Goal: Information Seeking & Learning: Learn about a topic

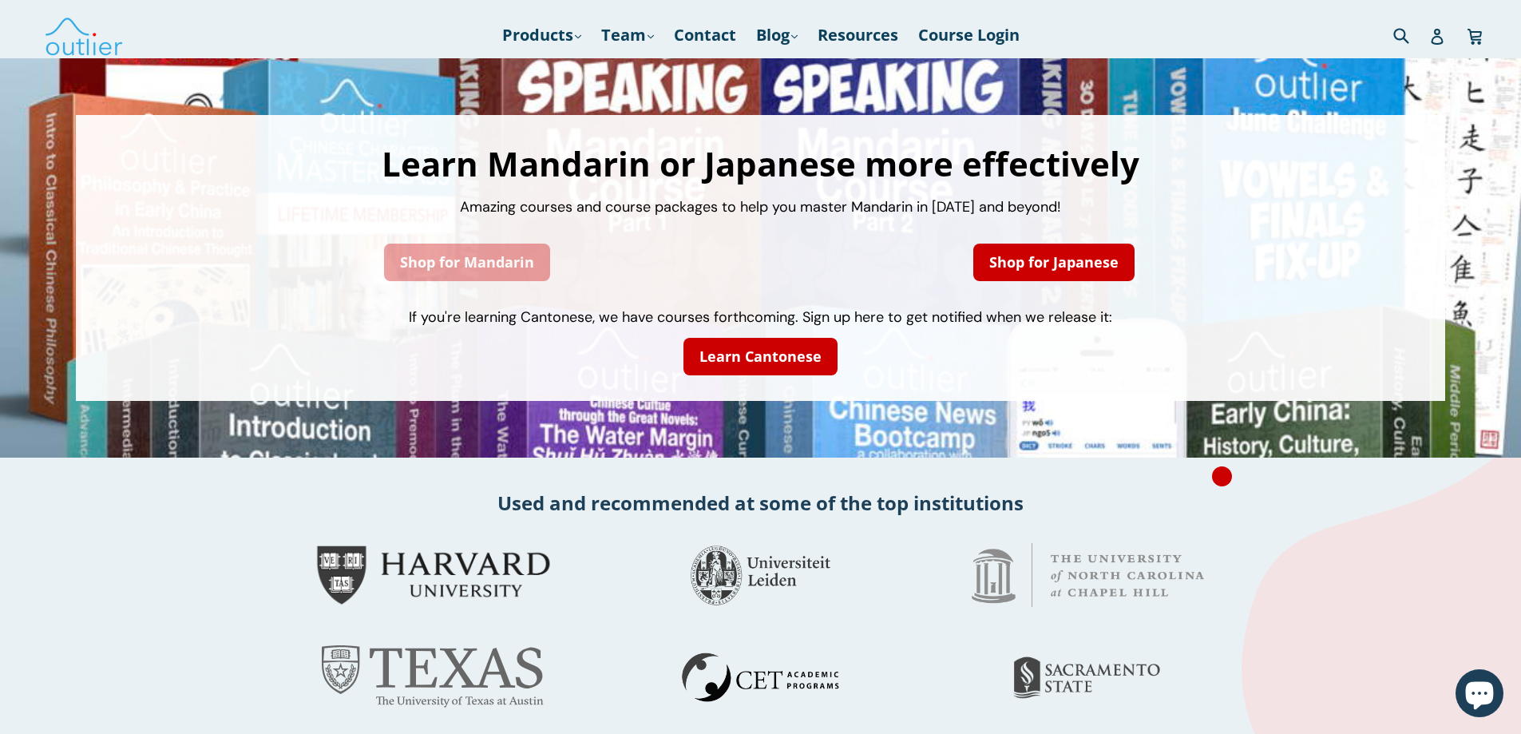
click at [459, 253] on link "Shop for Mandarin" at bounding box center [467, 263] width 166 height 38
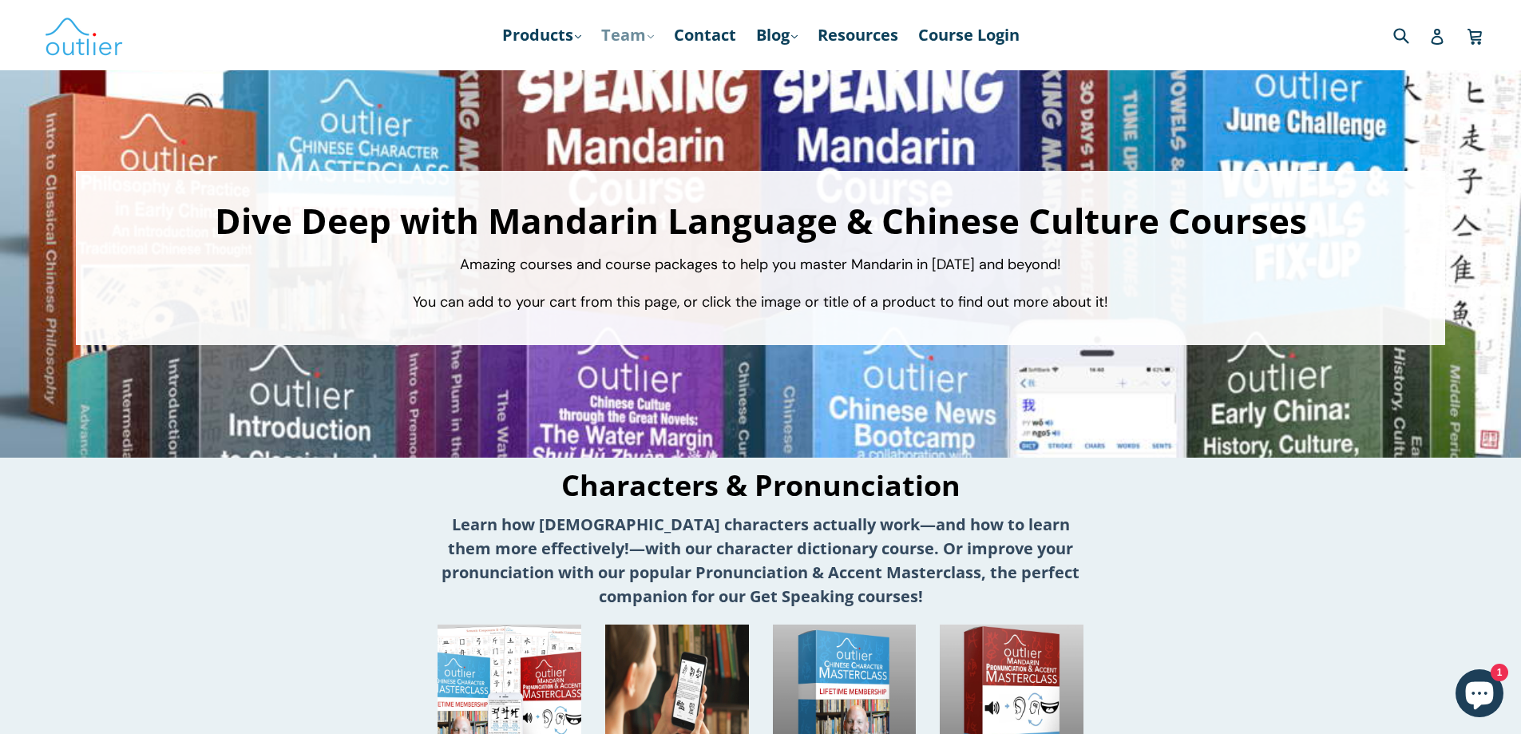
click at [635, 34] on link "Team .cls-1{fill:#231f20} expand" at bounding box center [627, 35] width 69 height 29
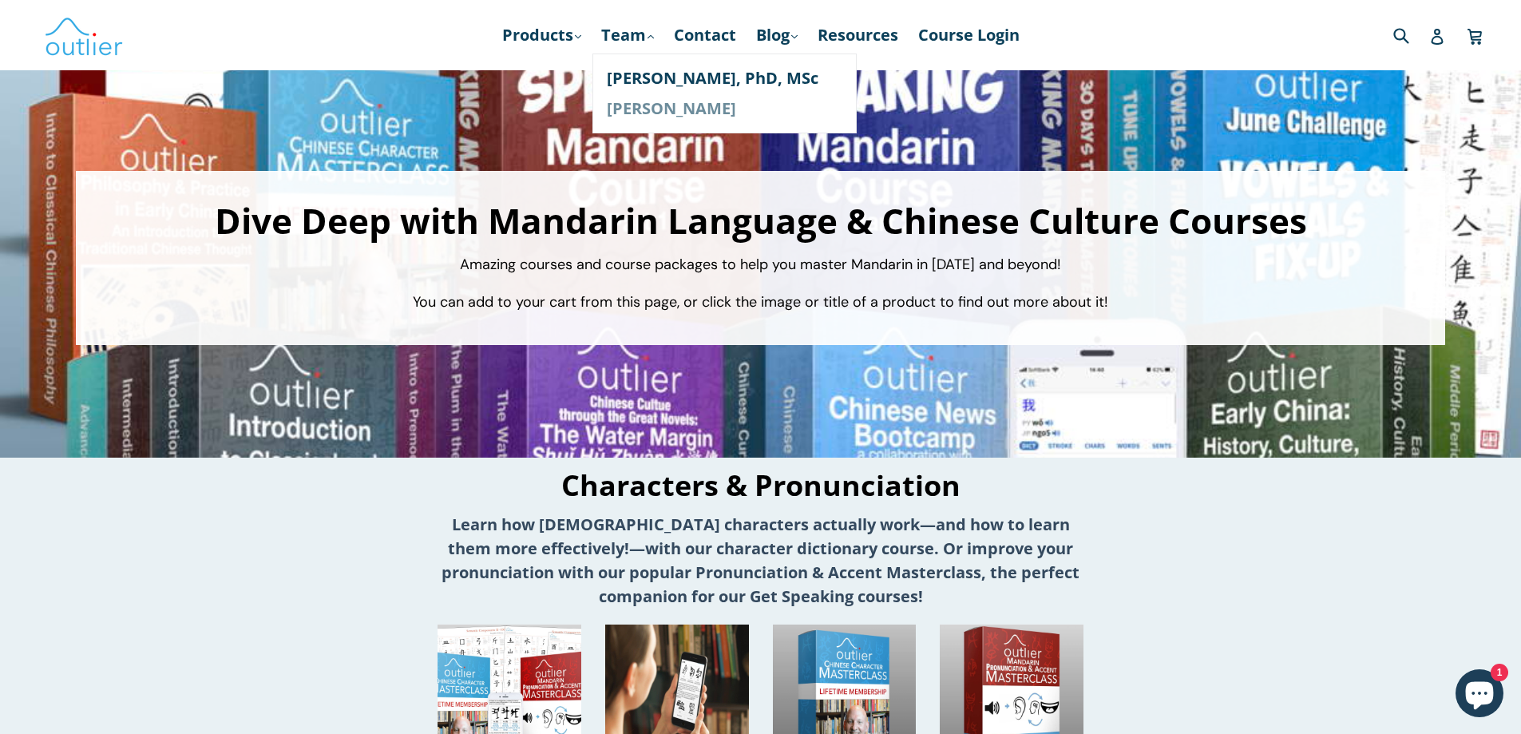
click at [652, 109] on link "[PERSON_NAME]" at bounding box center [725, 108] width 236 height 30
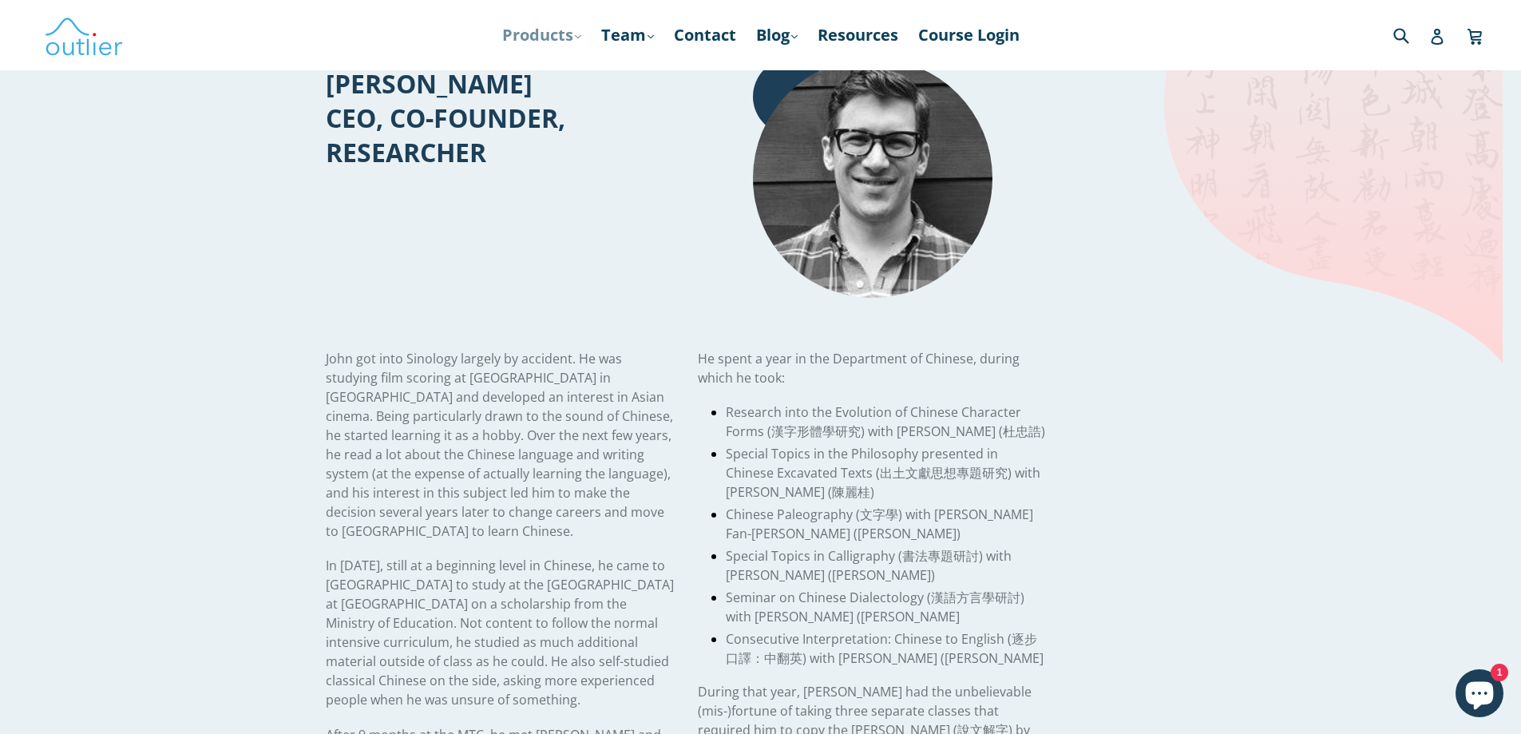
click at [575, 37] on icon at bounding box center [578, 36] width 6 height 4
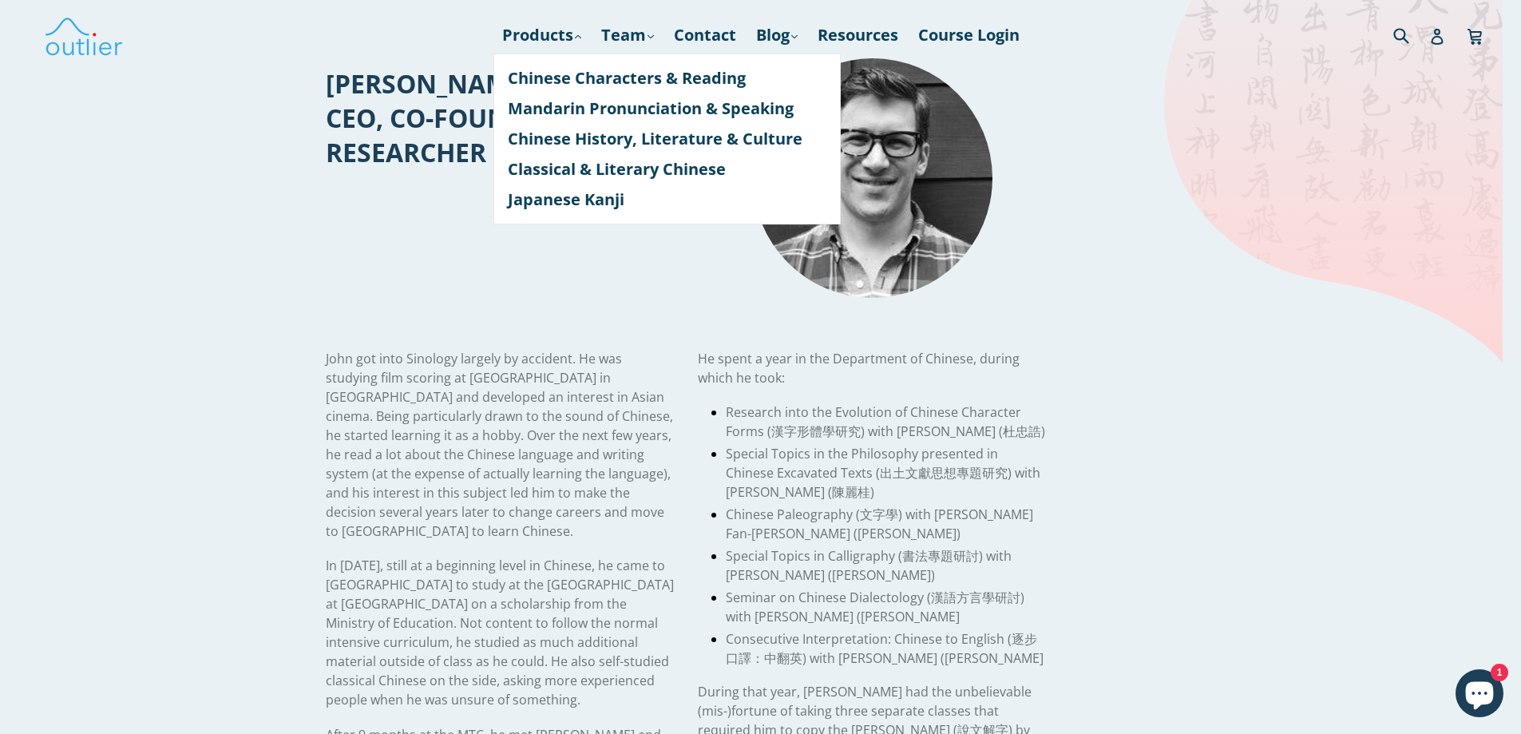
click at [433, 346] on div "J ohn got into Sinology largely by accident. He was studying film scoring at Be…" at bounding box center [686, 669] width 721 height 743
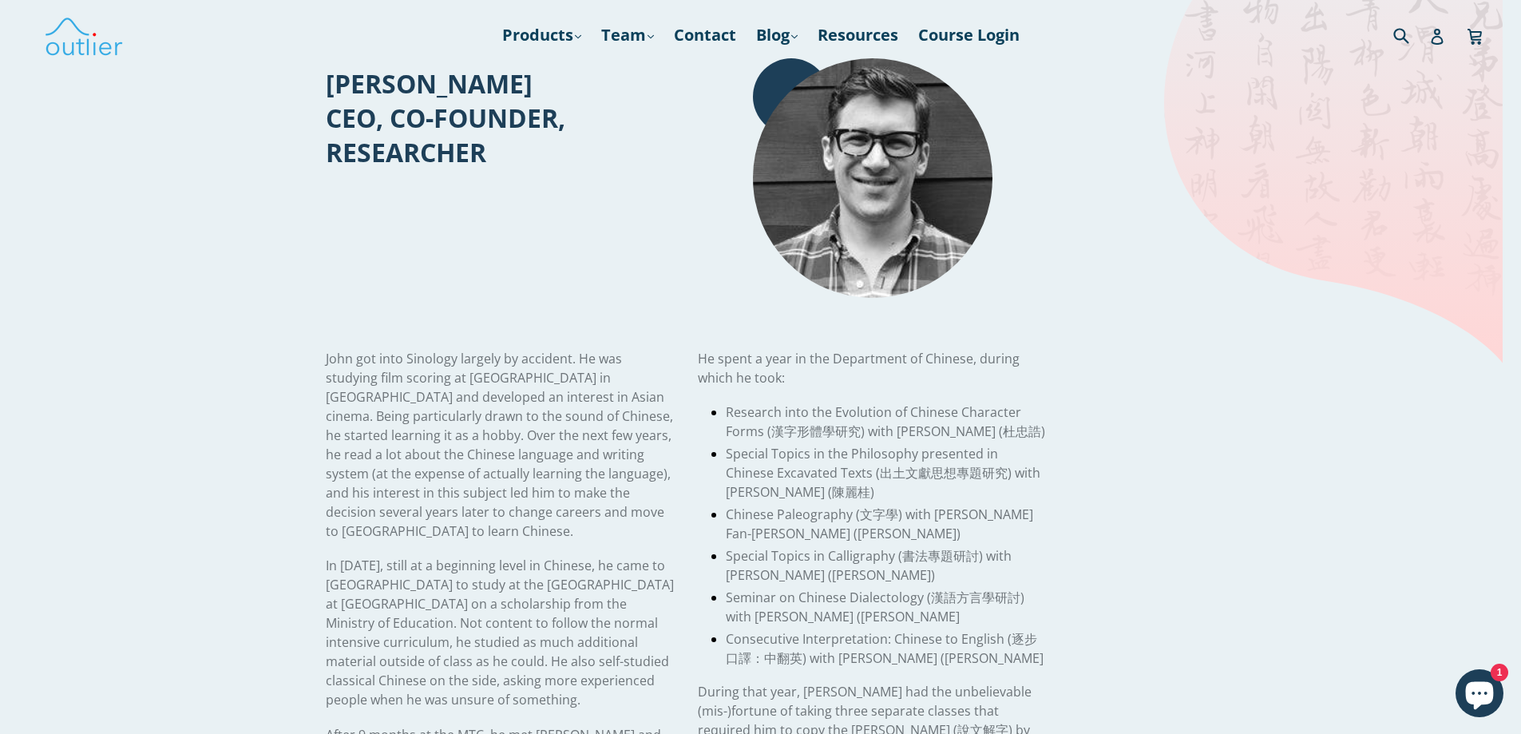
click at [1047, 150] on div "John Renfroe CEO, CO-FOUNDER, RESEARCHER" at bounding box center [686, 178] width 721 height 240
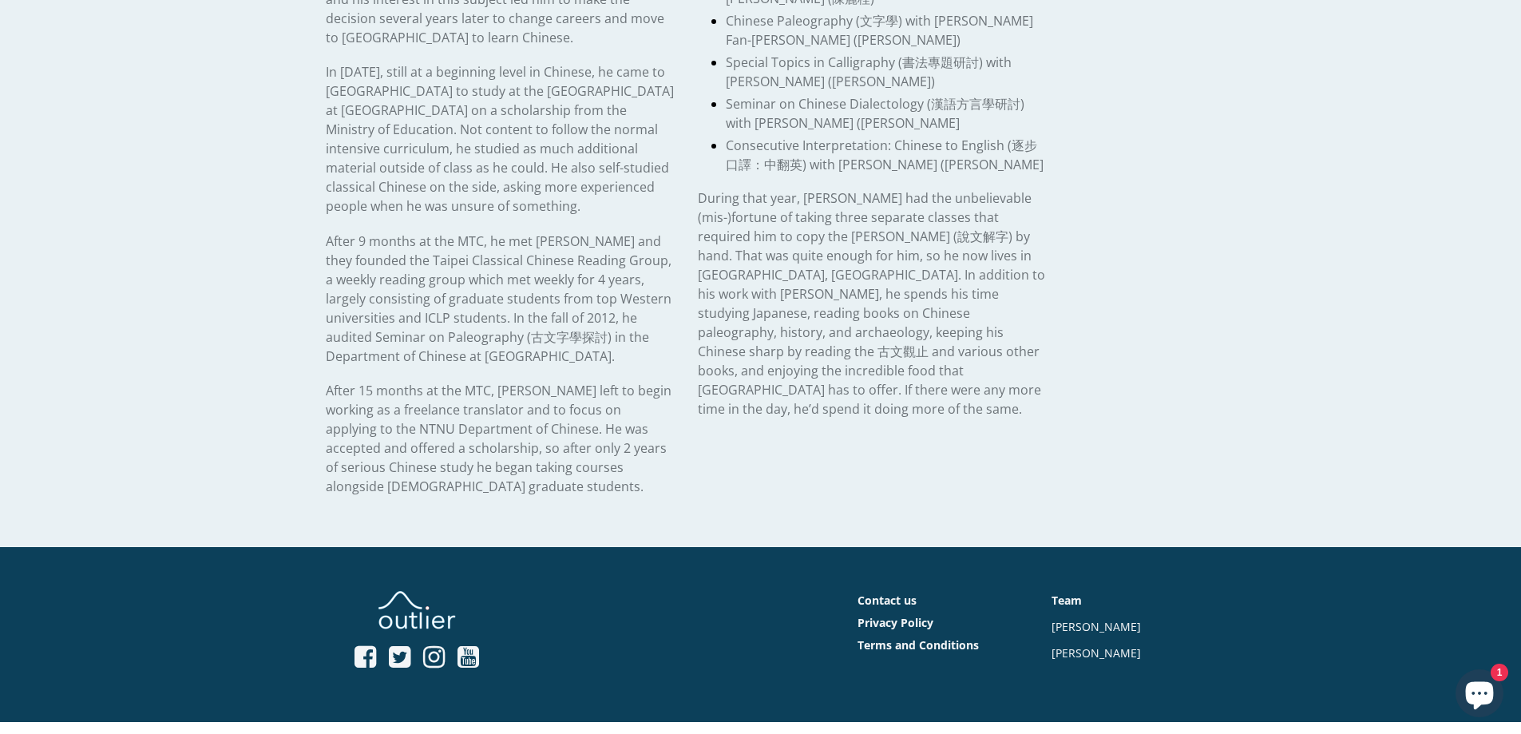
scroll to position [581, 0]
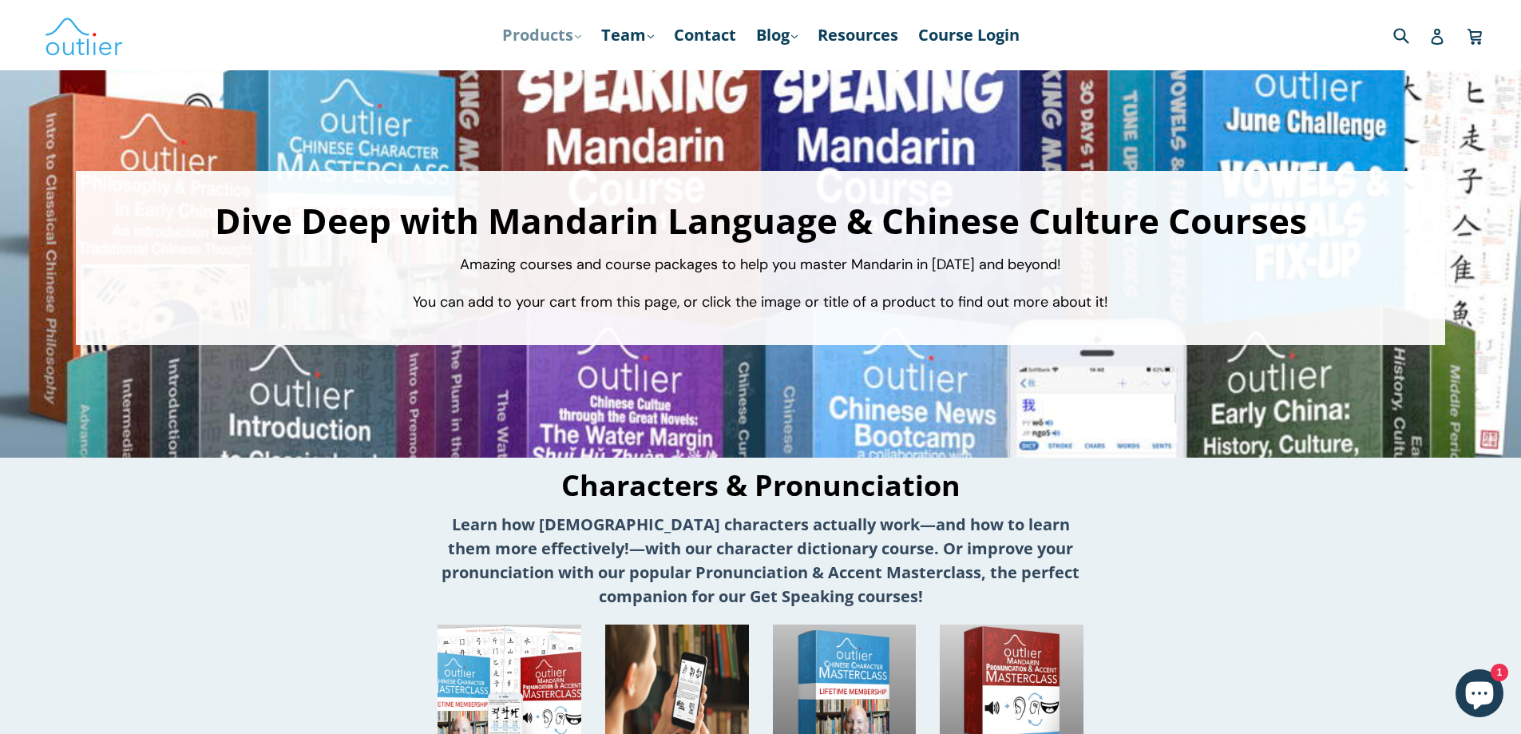
click at [570, 39] on link "Products .cls-1{fill:#231f20} expand" at bounding box center [541, 35] width 95 height 29
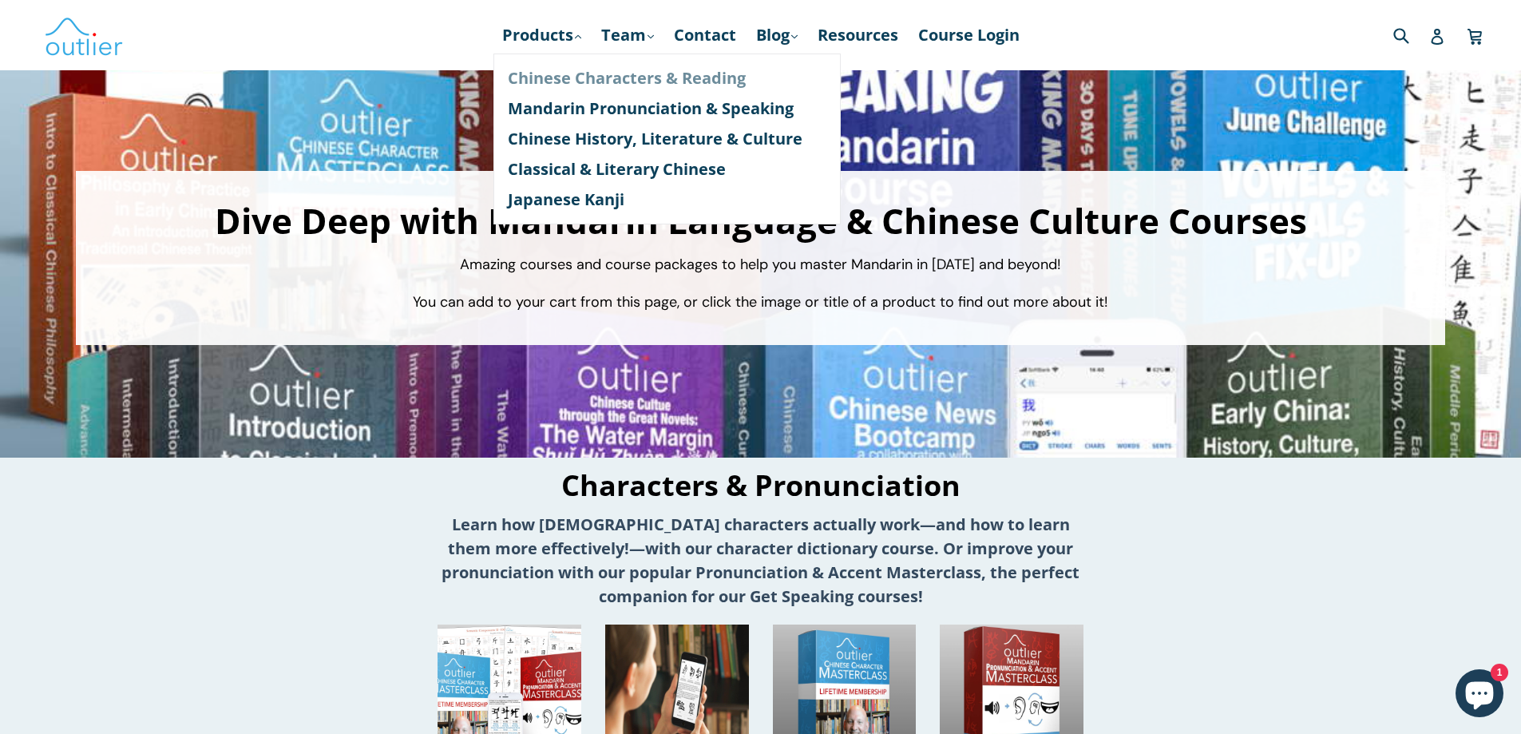
click at [574, 77] on link "Chinese Characters & Reading" at bounding box center [667, 78] width 319 height 30
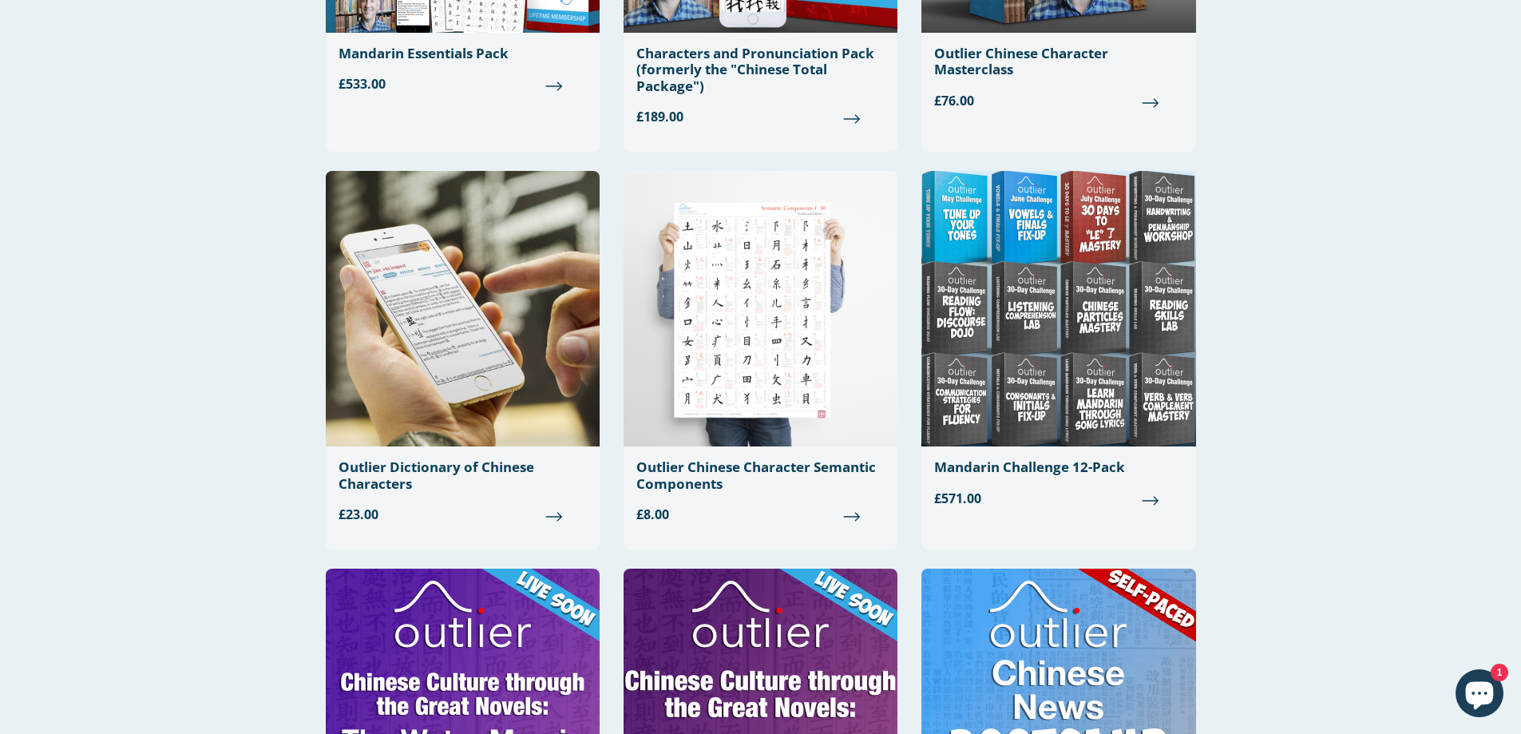
scroll to position [479, 0]
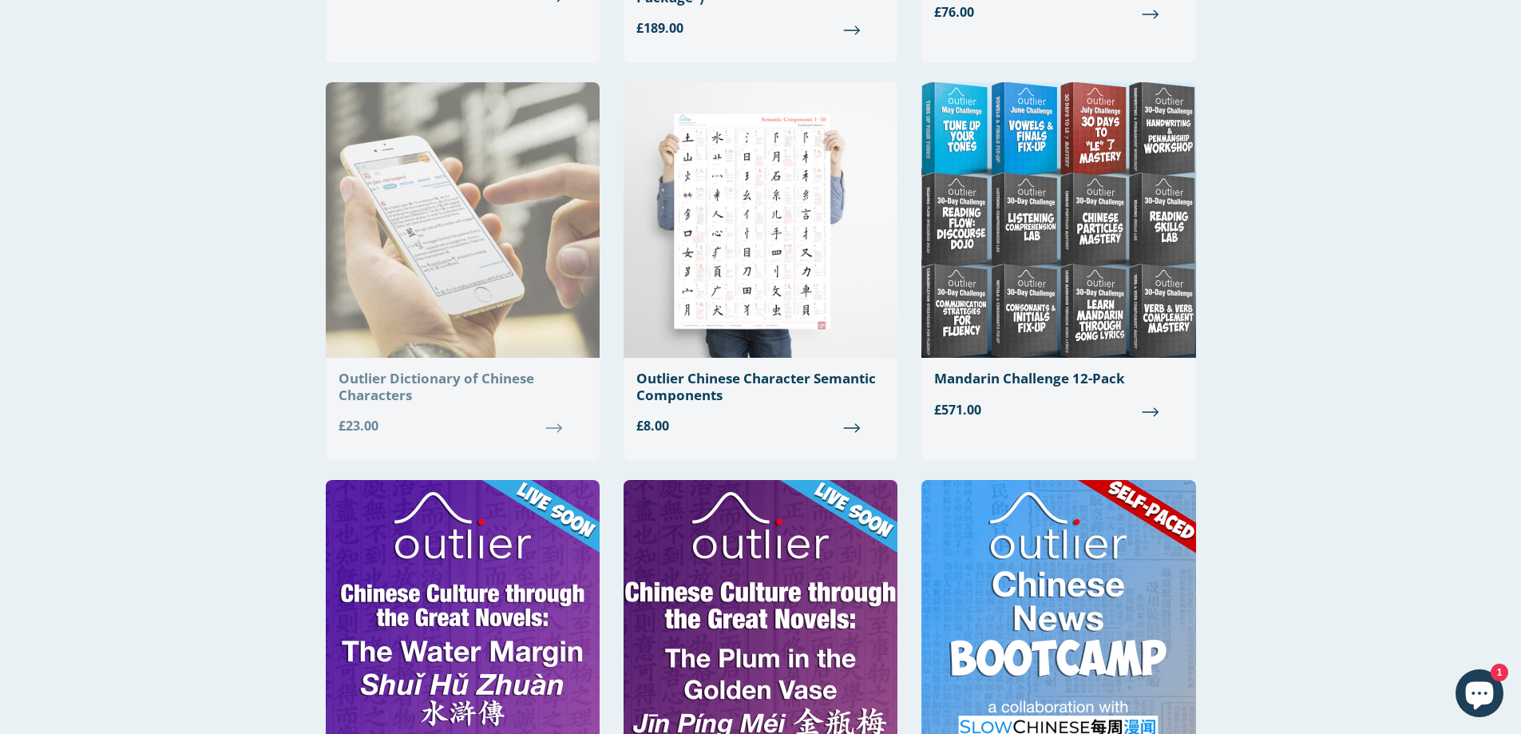
click at [492, 376] on div "Outlier Dictionary of Chinese Characters" at bounding box center [463, 386] width 248 height 33
